Goal: Complete Application Form: Complete application form

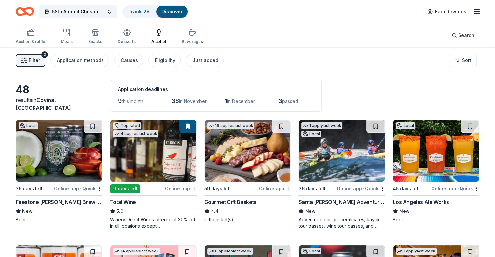
click at [34, 36] on icon "button" at bounding box center [31, 33] width 8 height 8
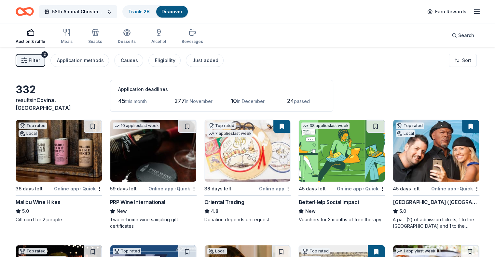
click at [60, 201] on div "Malibu Wine Hikes" at bounding box center [38, 202] width 45 height 8
click at [227, 199] on div "Oriental Trading" at bounding box center [224, 202] width 40 height 8
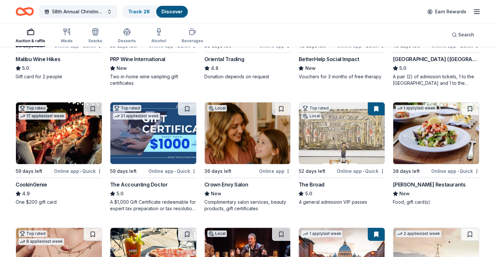
scroll to position [156, 0]
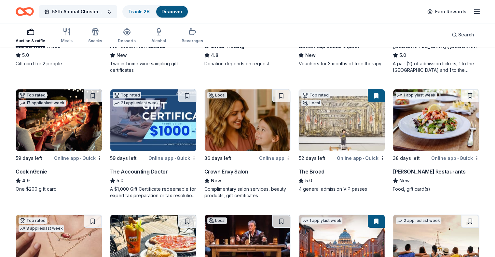
click at [438, 171] on div "Cameron Mitchell Restaurants" at bounding box center [429, 172] width 73 height 8
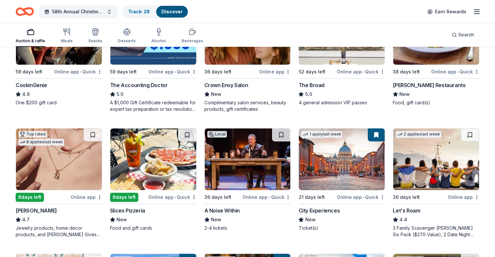
scroll to position [264, 0]
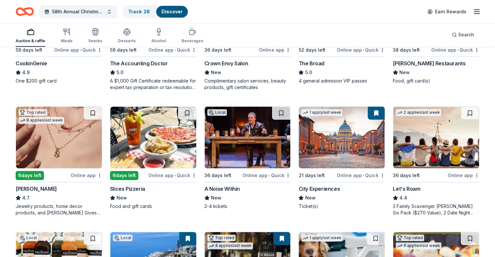
click at [75, 144] on img at bounding box center [59, 138] width 86 height 62
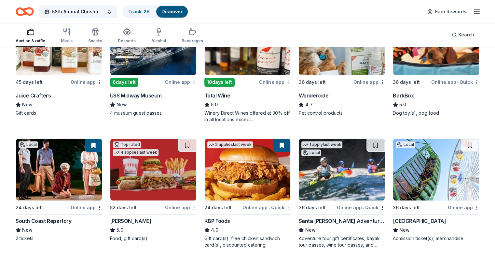
scroll to position [487, 0]
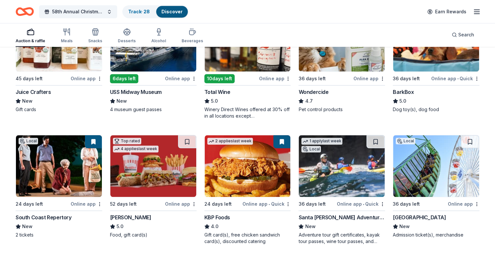
click at [344, 176] on img at bounding box center [342, 166] width 86 height 62
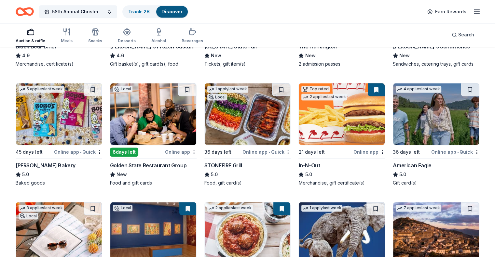
scroll to position [788, 0]
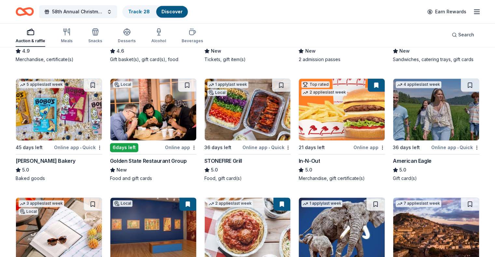
click at [157, 157] on div "Golden State Restaurant Group" at bounding box center [148, 161] width 76 height 8
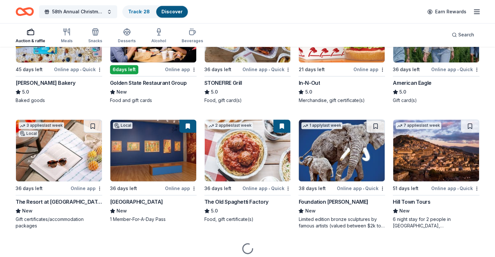
scroll to position [889, 0]
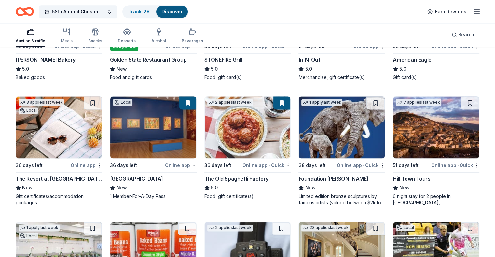
click at [68, 136] on img at bounding box center [59, 128] width 86 height 62
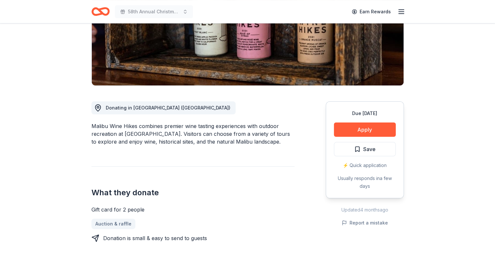
scroll to position [99, 0]
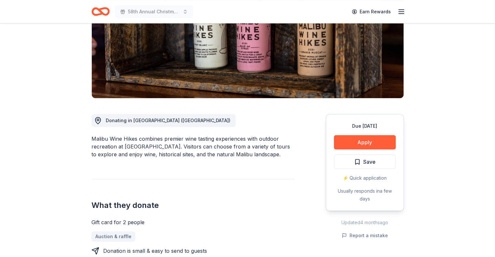
click at [363, 140] on button "Apply" at bounding box center [365, 142] width 62 height 14
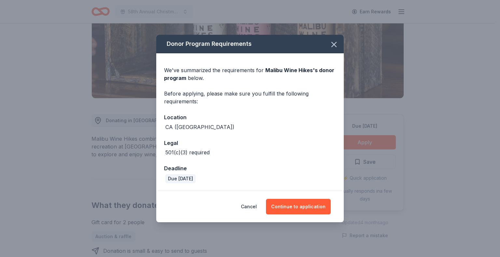
click at [298, 204] on button "Continue to application" at bounding box center [298, 207] width 65 height 16
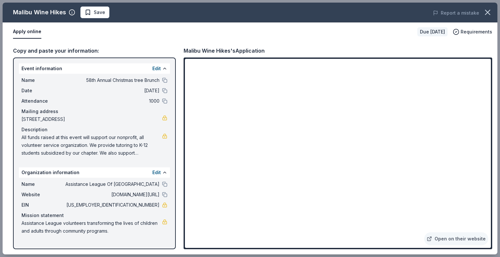
click at [488, 10] on icon "button" at bounding box center [487, 12] width 9 height 9
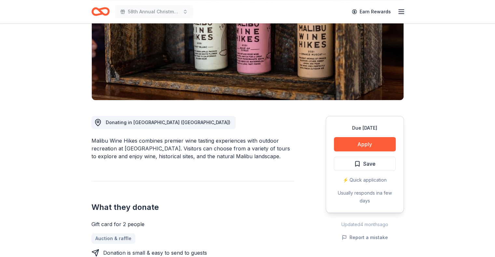
scroll to position [0, 0]
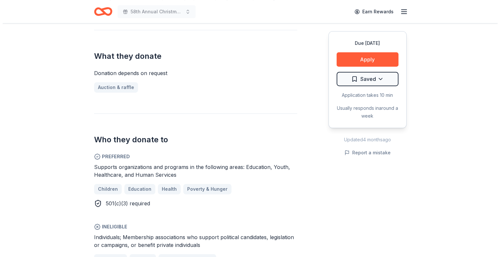
scroll to position [245, 0]
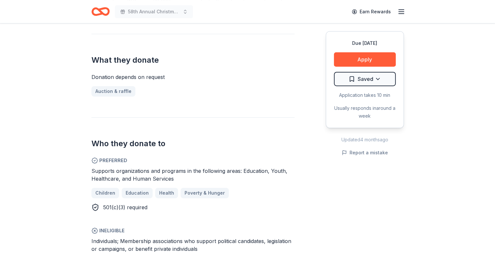
click at [367, 58] on button "Apply" at bounding box center [365, 59] width 62 height 14
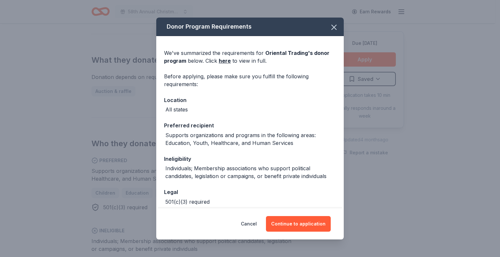
click at [301, 222] on button "Continue to application" at bounding box center [298, 224] width 65 height 16
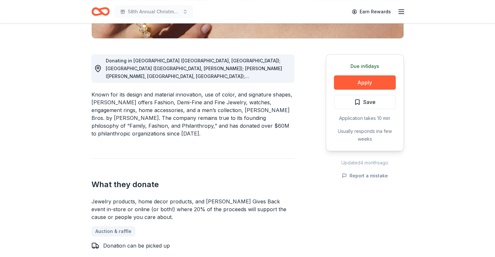
scroll to position [165, 0]
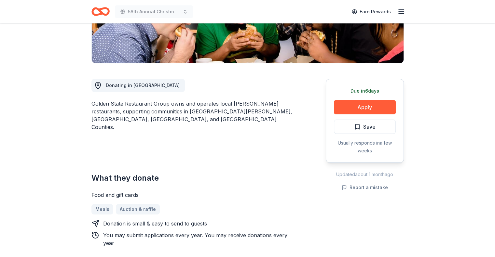
scroll to position [156, 0]
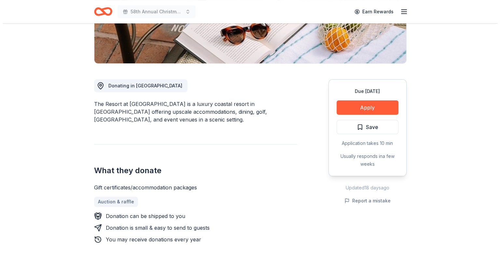
scroll to position [152, 0]
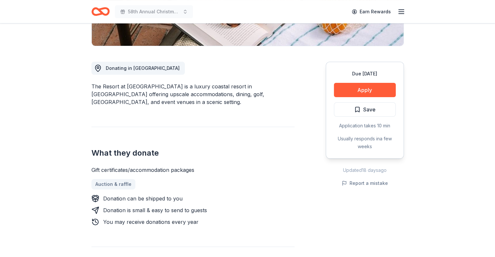
click at [368, 88] on button "Apply" at bounding box center [365, 90] width 62 height 14
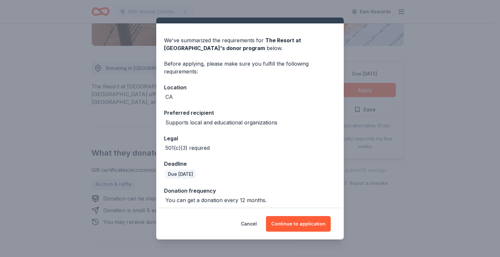
scroll to position [16, 0]
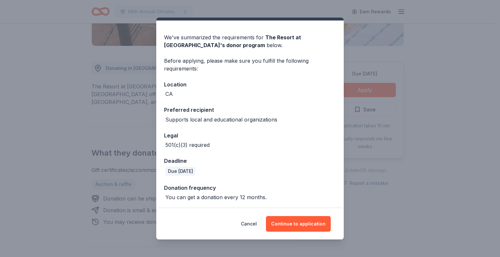
click at [303, 223] on button "Continue to application" at bounding box center [298, 224] width 65 height 16
